Goal: Task Accomplishment & Management: Use online tool/utility

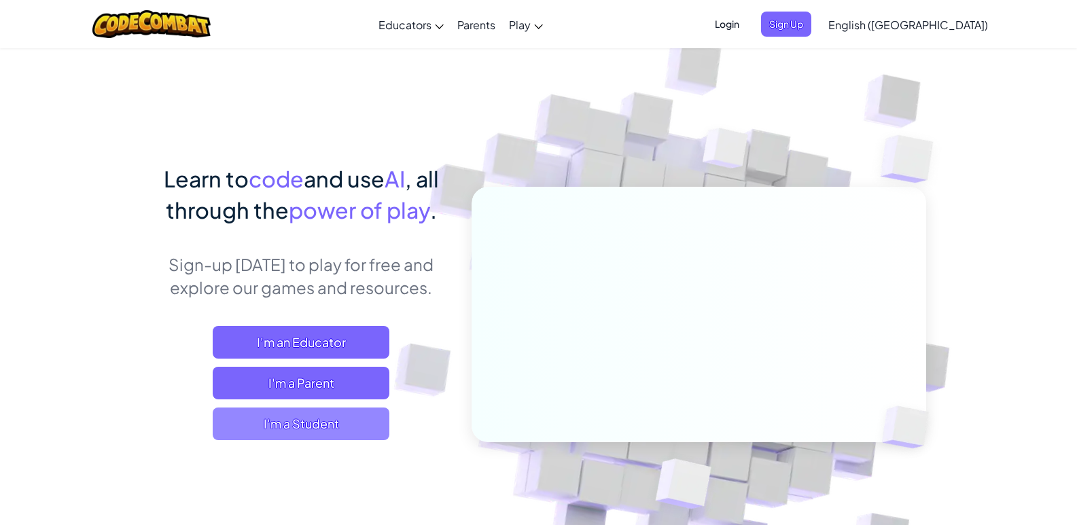
click at [333, 424] on span "I'm a Student" at bounding box center [301, 424] width 177 height 33
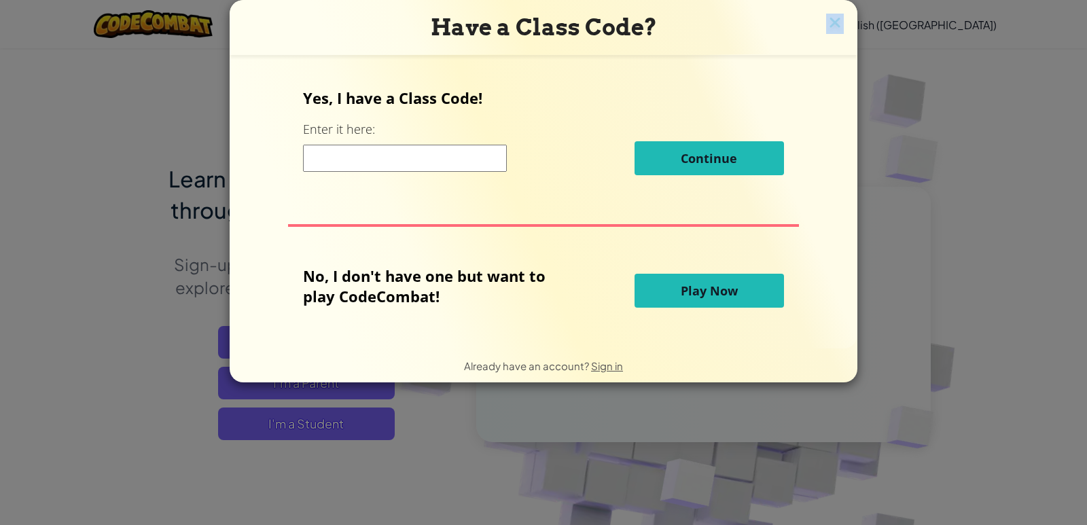
drag, startPoint x: 835, startPoint y: 14, endPoint x: 829, endPoint y: 16, distance: 7.1
click at [829, 16] on div "Have a Class Code? Yes, I have a Class Code! Enter it here: Continue No, I don'…" at bounding box center [544, 191] width 628 height 382
click at [668, 291] on button "Play Now" at bounding box center [708, 291] width 149 height 34
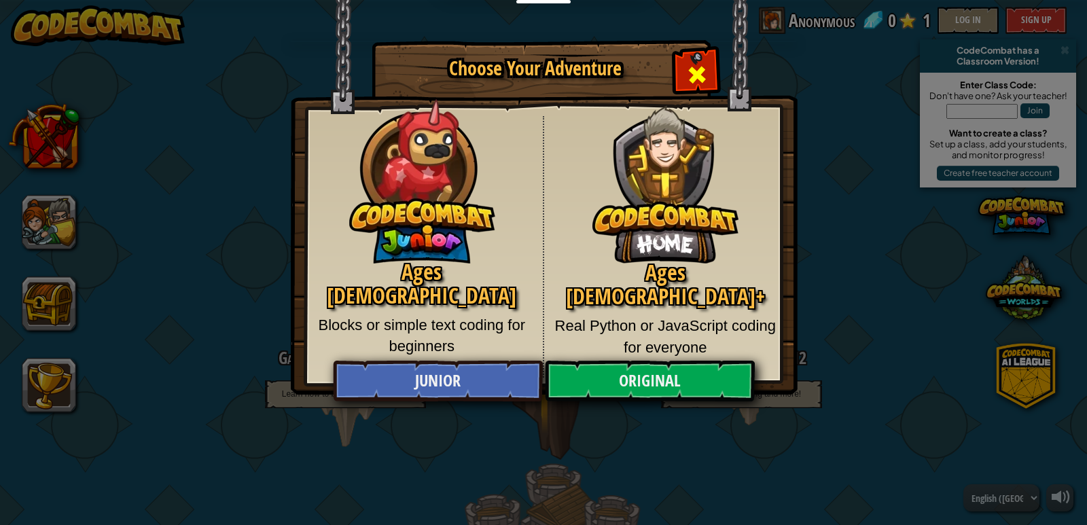
click at [691, 62] on div "Close modal" at bounding box center [696, 73] width 43 height 43
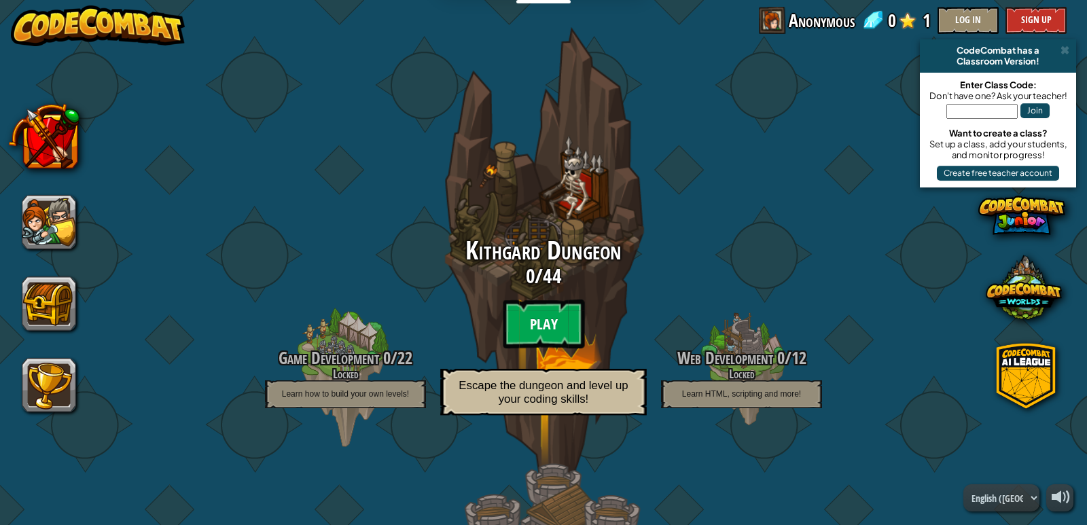
click at [540, 310] on btn "Play" at bounding box center [544, 324] width 82 height 49
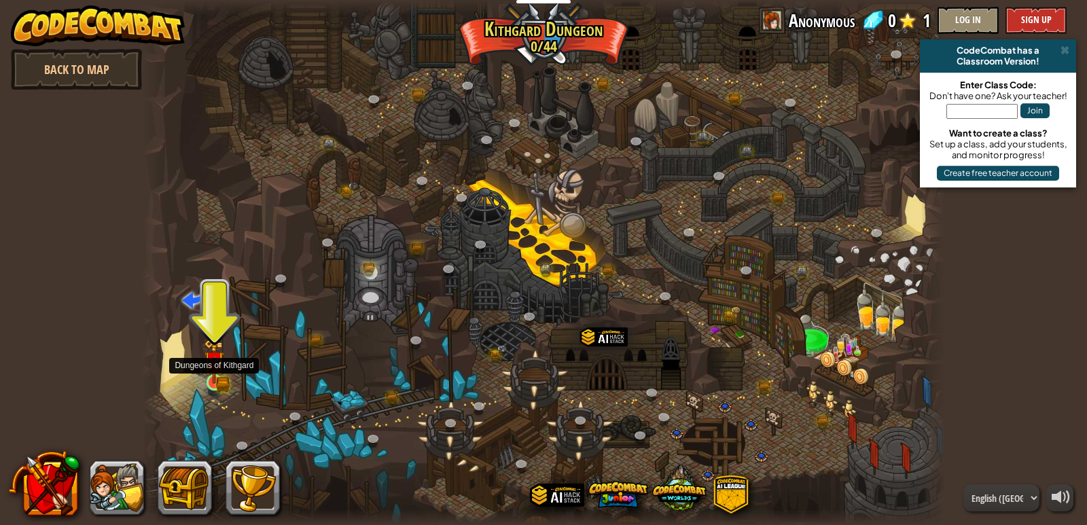
click at [211, 368] on img at bounding box center [215, 362] width 12 height 12
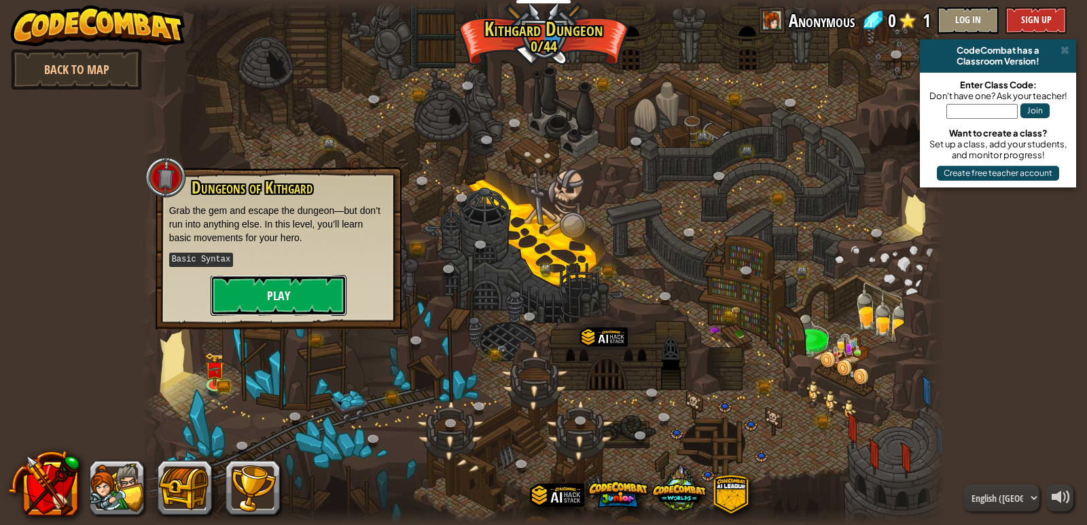
click at [258, 312] on button "Play" at bounding box center [279, 295] width 136 height 41
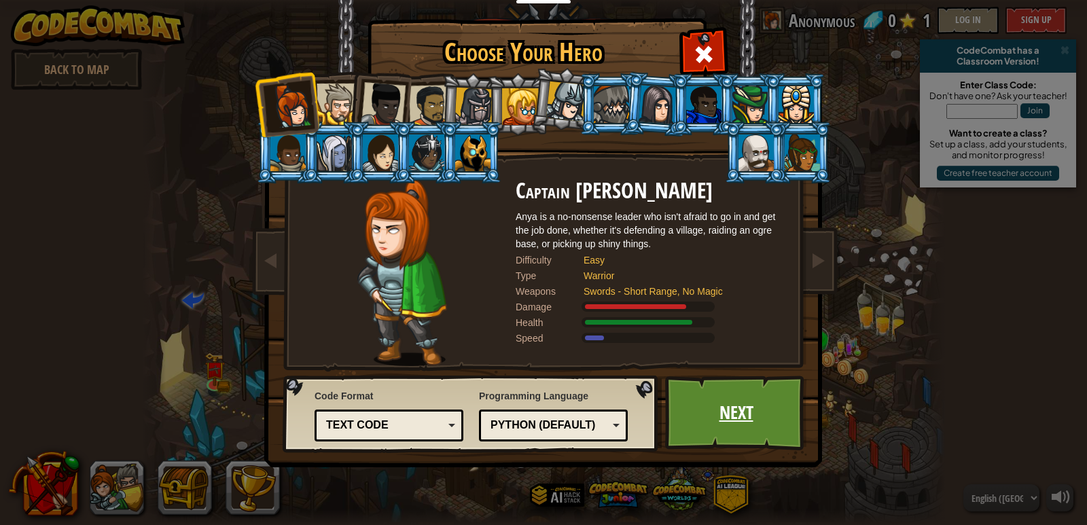
click at [783, 401] on link "Next" at bounding box center [736, 413] width 142 height 75
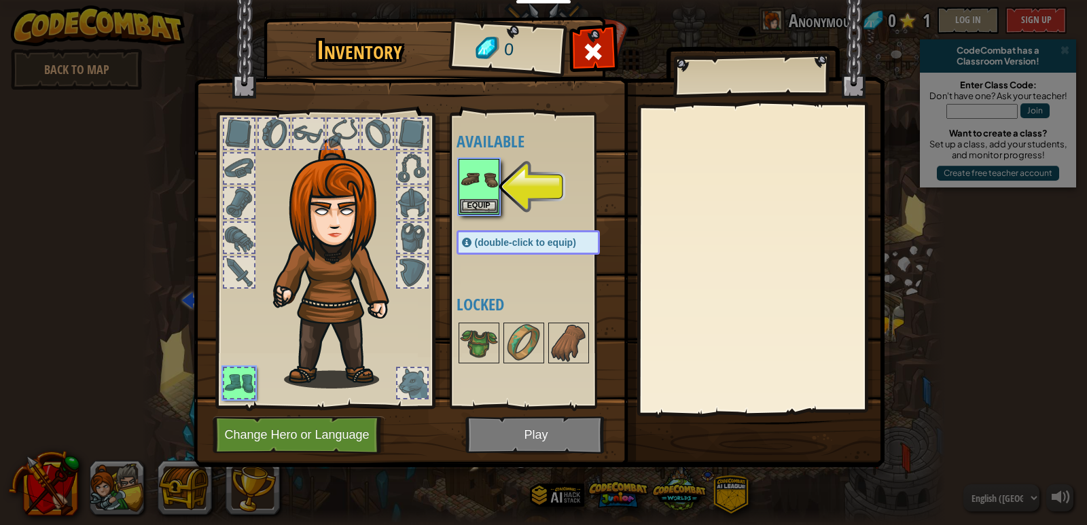
click at [619, 56] on img at bounding box center [539, 220] width 691 height 493
click at [600, 45] on span at bounding box center [593, 52] width 22 height 22
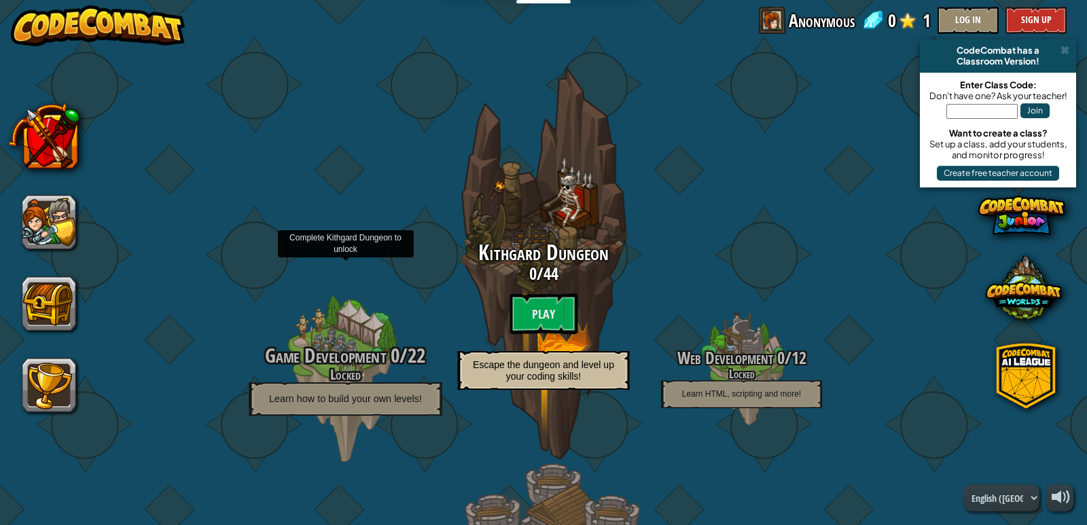
click at [347, 325] on div at bounding box center [345, 370] width 129 height 258
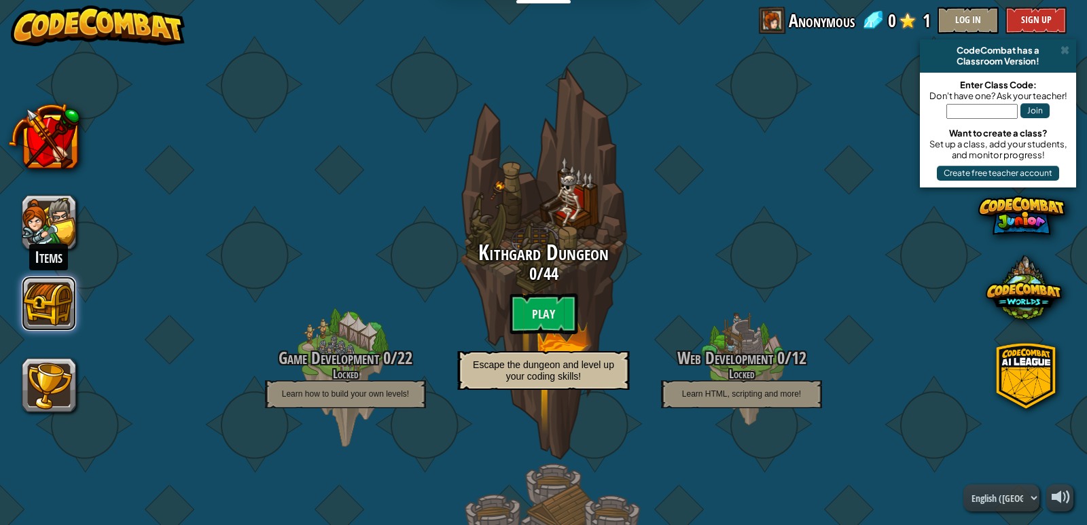
click at [37, 325] on button at bounding box center [49, 303] width 54 height 54
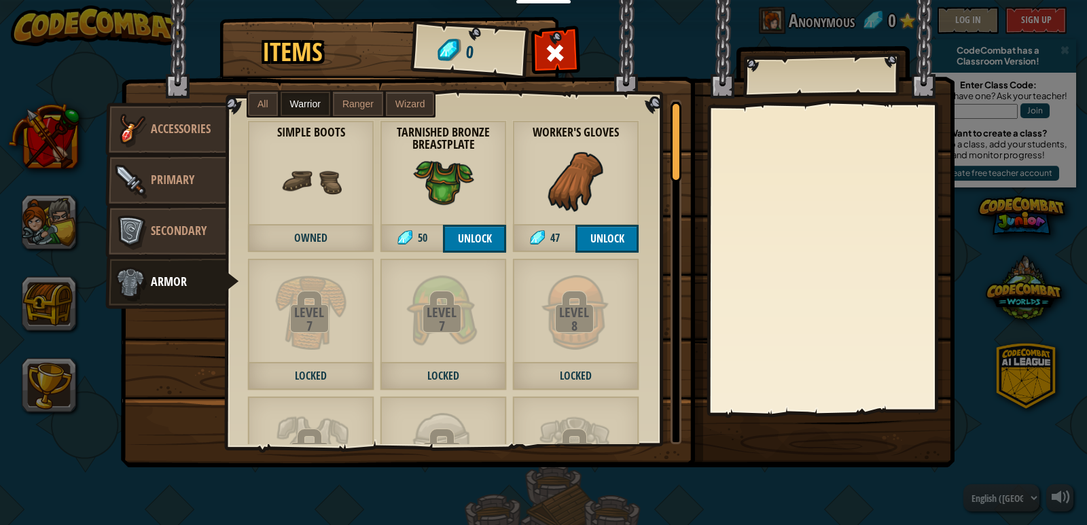
click at [545, 23] on img at bounding box center [537, 220] width 833 height 493
click at [552, 47] on span at bounding box center [556, 53] width 22 height 22
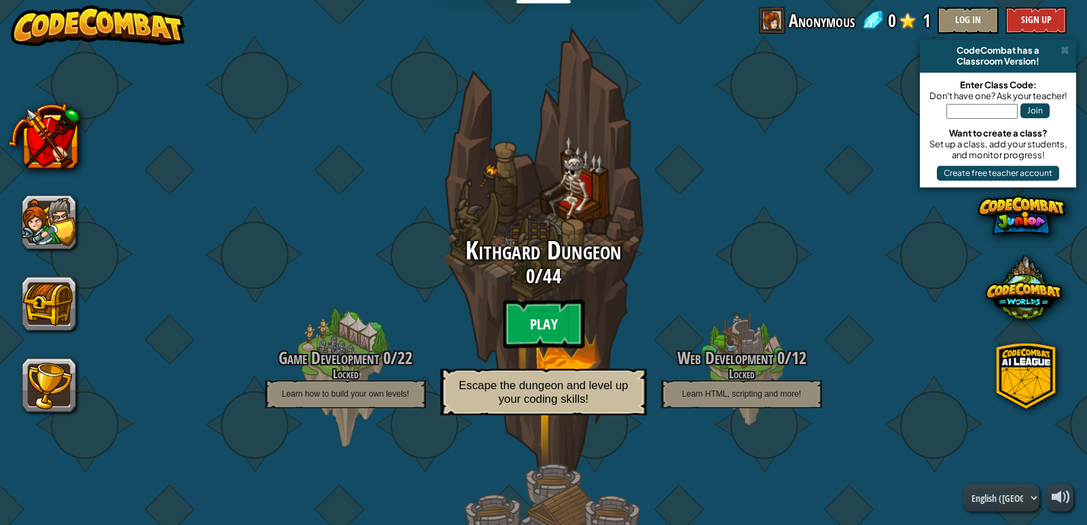
click at [524, 325] on btn "Play" at bounding box center [544, 324] width 82 height 49
click at [540, 318] on btn "Play" at bounding box center [544, 324] width 82 height 49
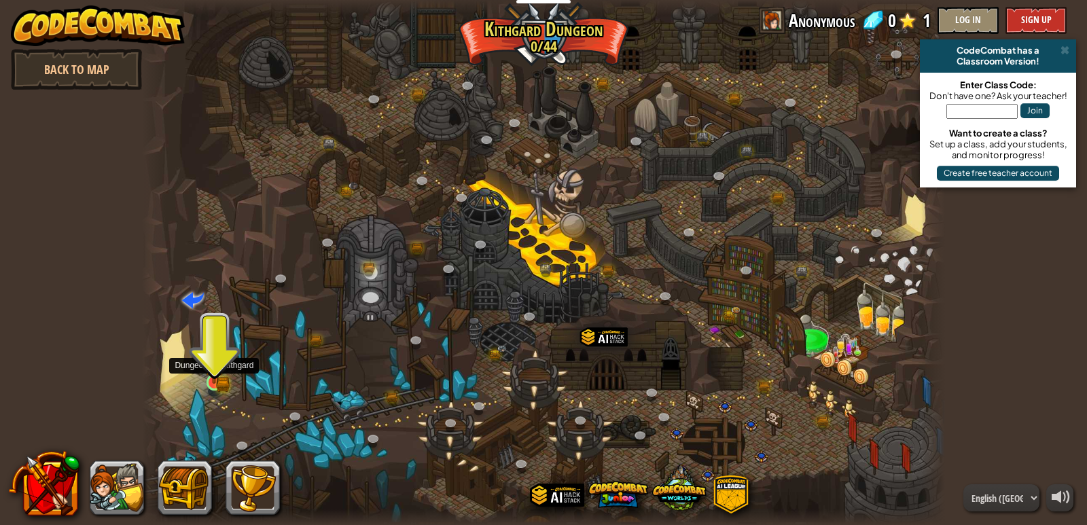
click at [215, 361] on img at bounding box center [214, 361] width 20 height 45
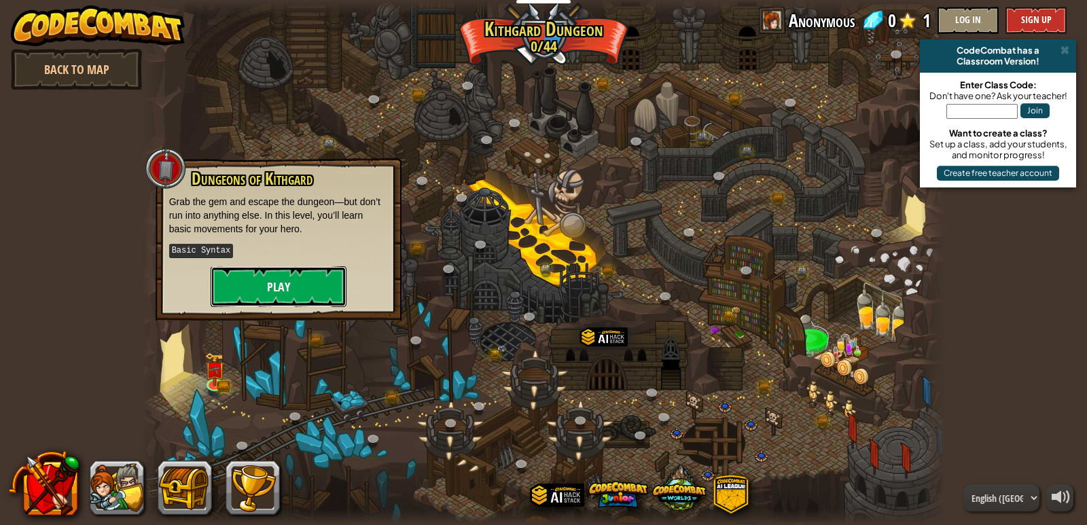
click at [250, 277] on button "Play" at bounding box center [279, 286] width 136 height 41
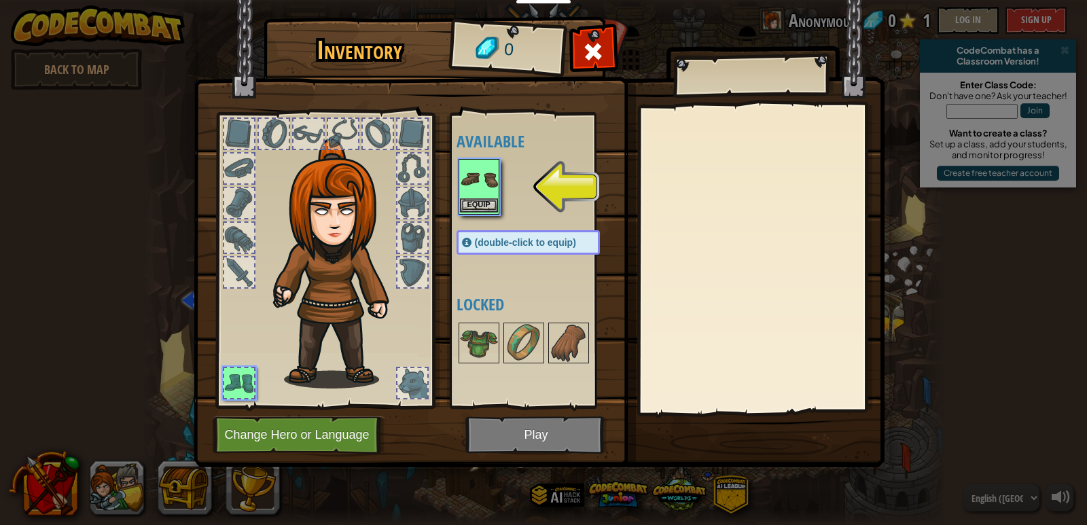
click at [469, 189] on img at bounding box center [479, 179] width 38 height 38
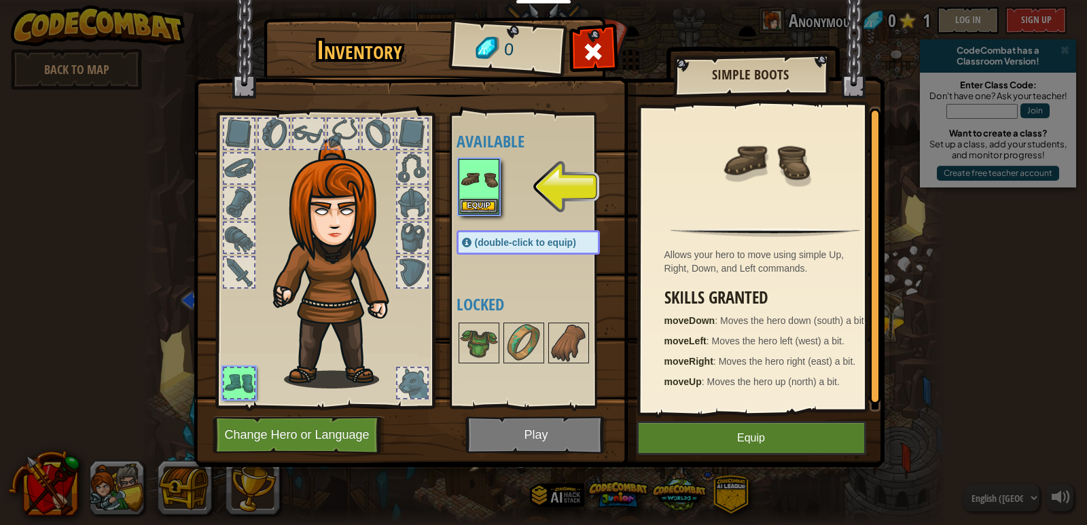
click at [549, 433] on img at bounding box center [539, 220] width 691 height 493
click at [547, 433] on img at bounding box center [539, 220] width 691 height 493
click at [346, 431] on button "Change Hero or Language" at bounding box center [299, 434] width 173 height 37
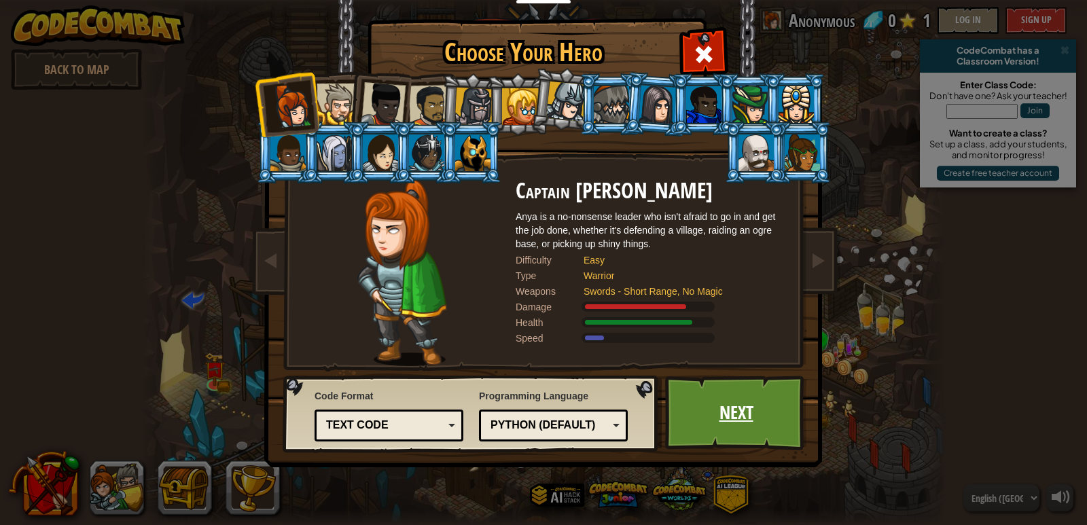
click at [730, 405] on link "Next" at bounding box center [736, 413] width 142 height 75
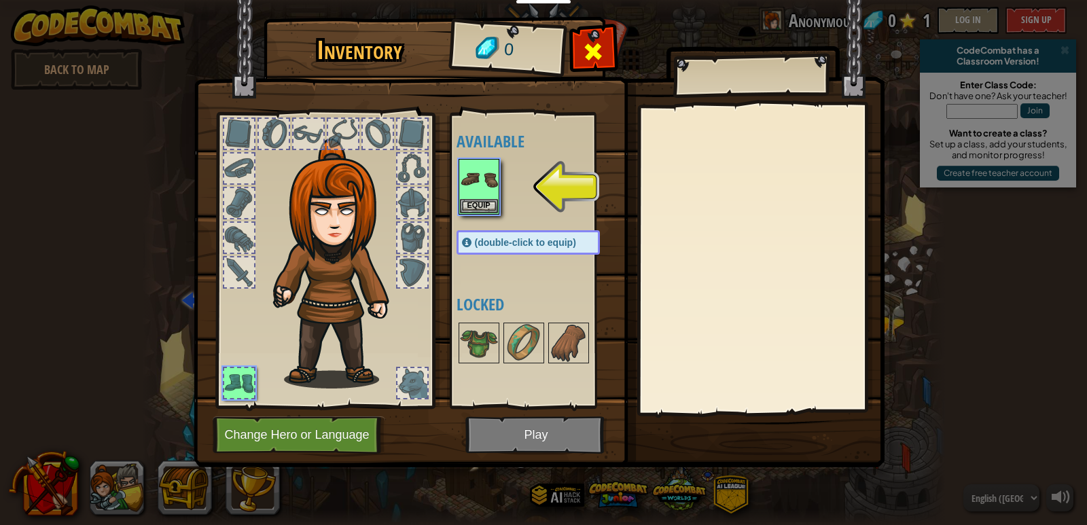
click at [587, 46] on span at bounding box center [593, 52] width 22 height 22
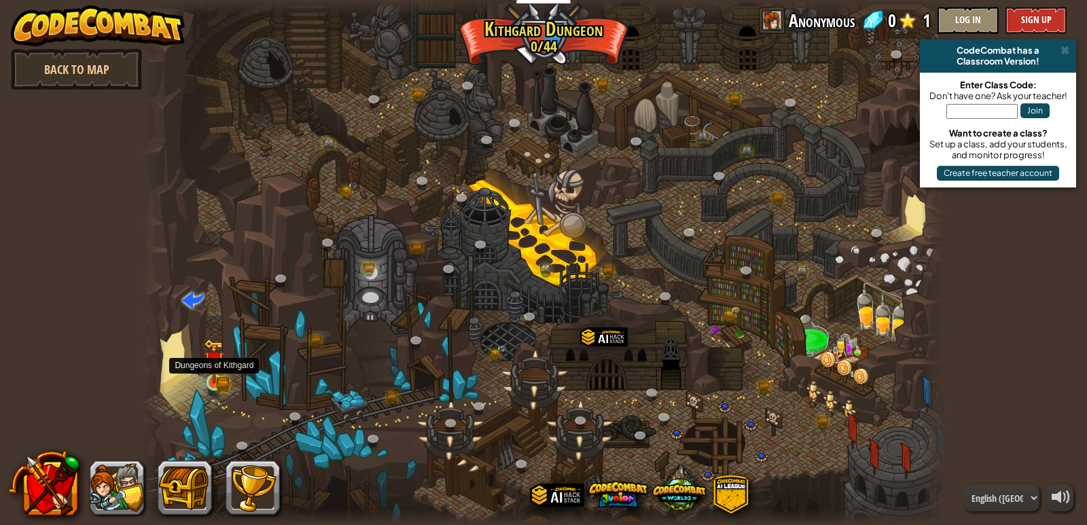
click at [209, 366] on img at bounding box center [215, 362] width 12 height 12
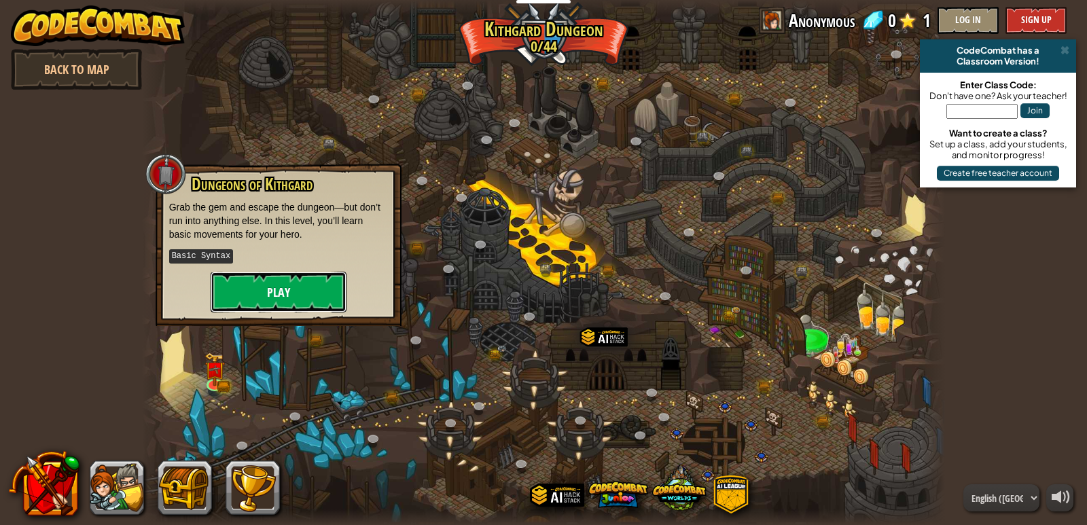
click at [253, 298] on button "Play" at bounding box center [279, 292] width 136 height 41
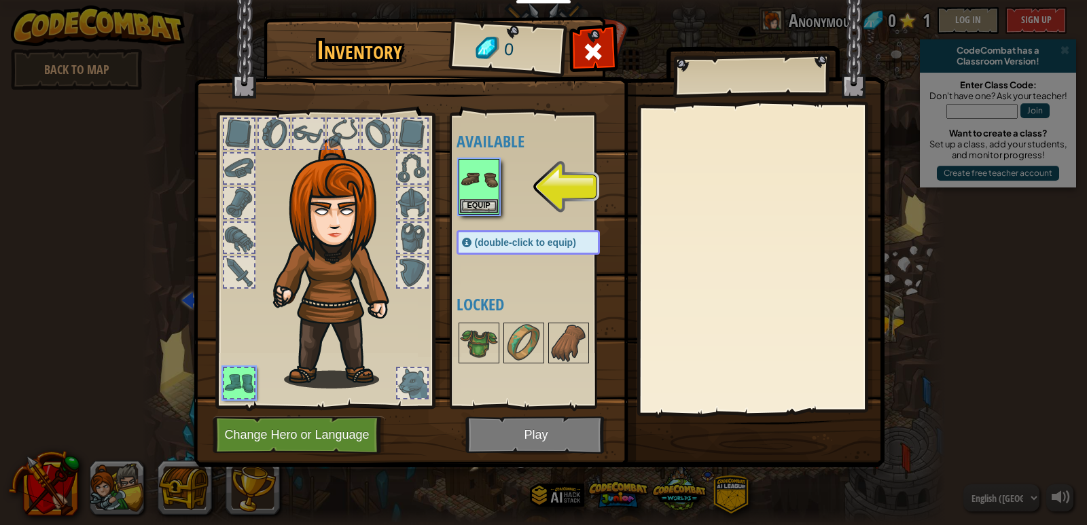
click at [227, 389] on div at bounding box center [239, 383] width 30 height 30
click at [588, 28] on img at bounding box center [539, 220] width 691 height 493
click at [587, 44] on span at bounding box center [593, 52] width 22 height 22
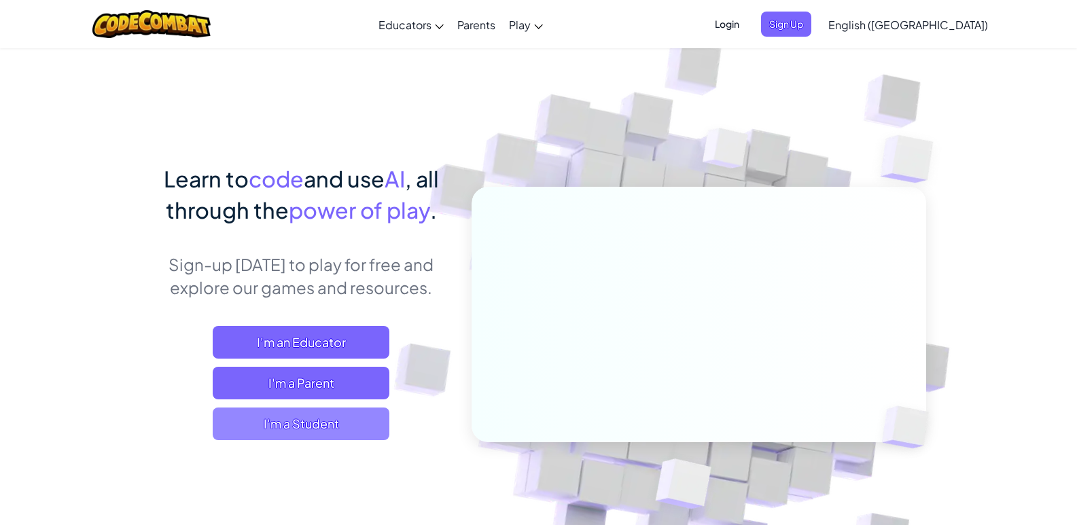
click at [270, 423] on span "I'm a Student" at bounding box center [301, 424] width 177 height 33
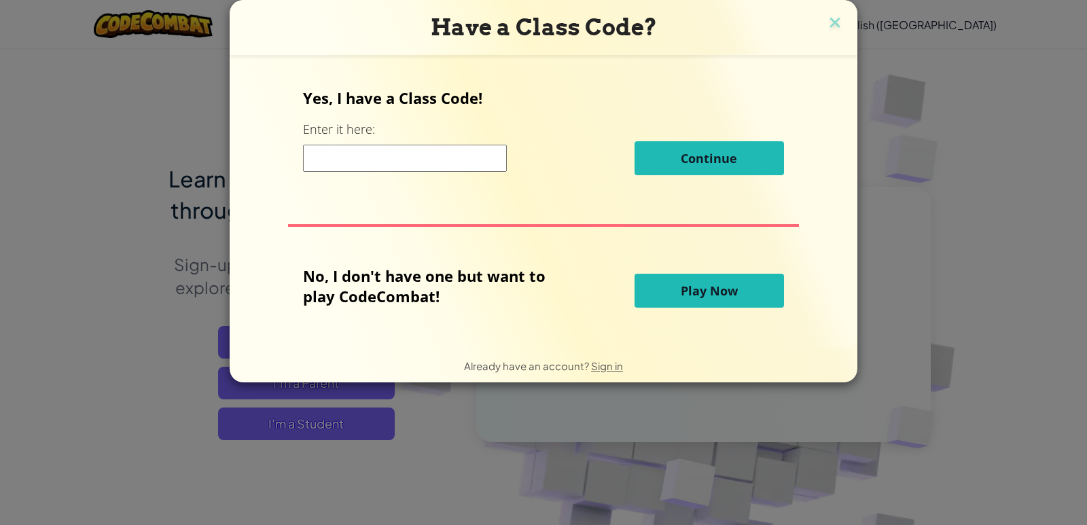
click at [687, 293] on span "Play Now" at bounding box center [709, 291] width 57 height 16
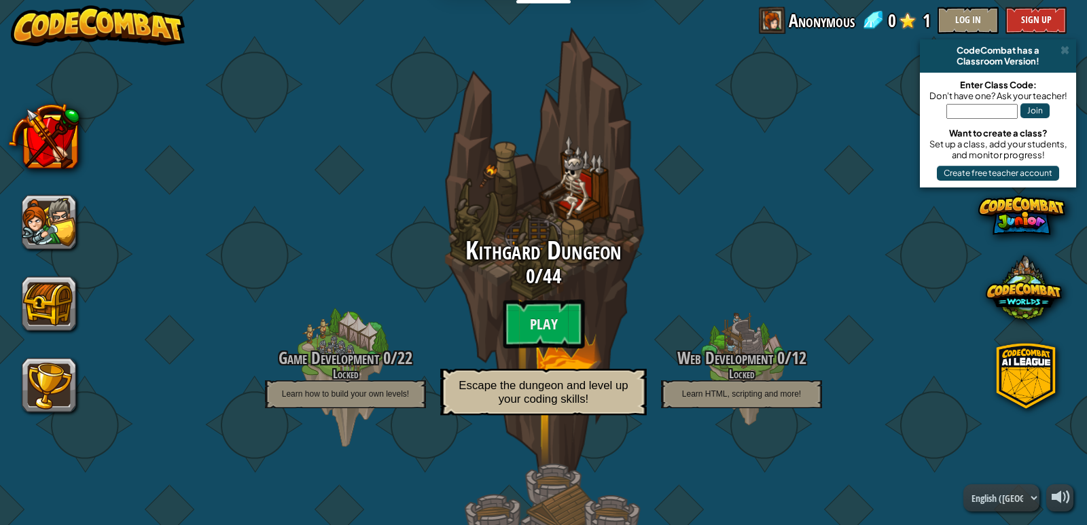
click at [495, 324] on div "Kithgard Dungeon 0 / 44 Play Escape the dungeon and level up your coding skills!" at bounding box center [543, 330] width 258 height 187
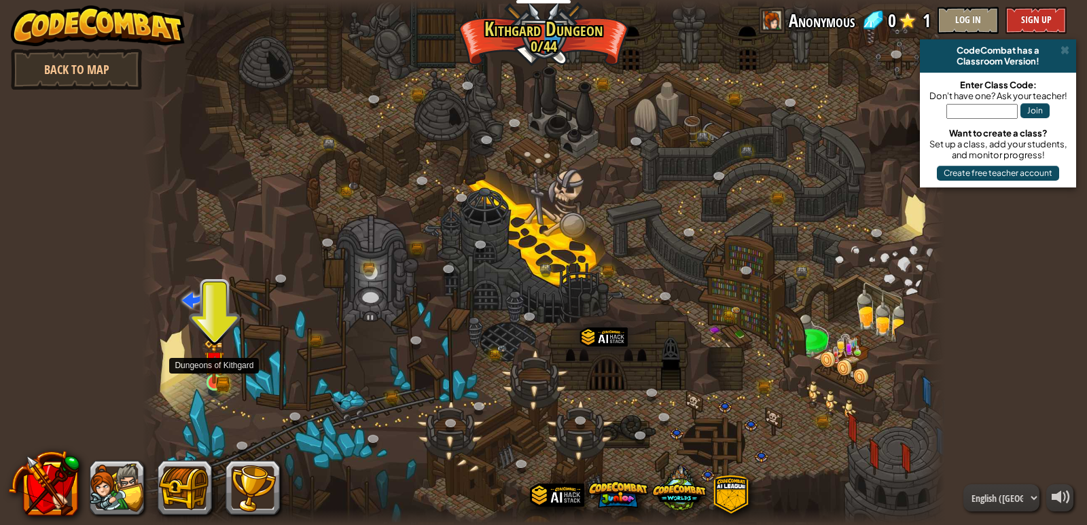
click at [217, 382] on img at bounding box center [214, 361] width 20 height 45
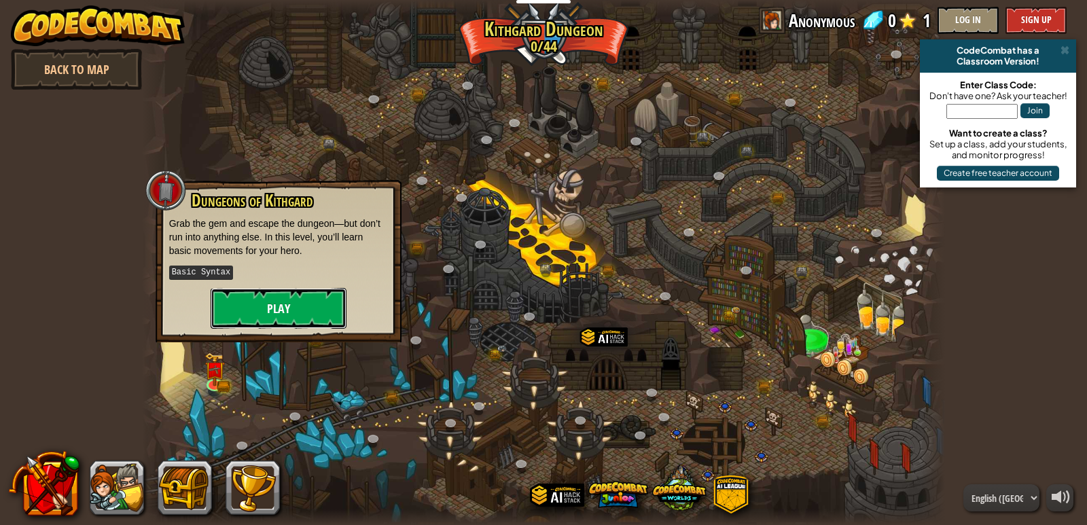
click at [244, 317] on button "Play" at bounding box center [279, 308] width 136 height 41
